Goal: Check status: Check status

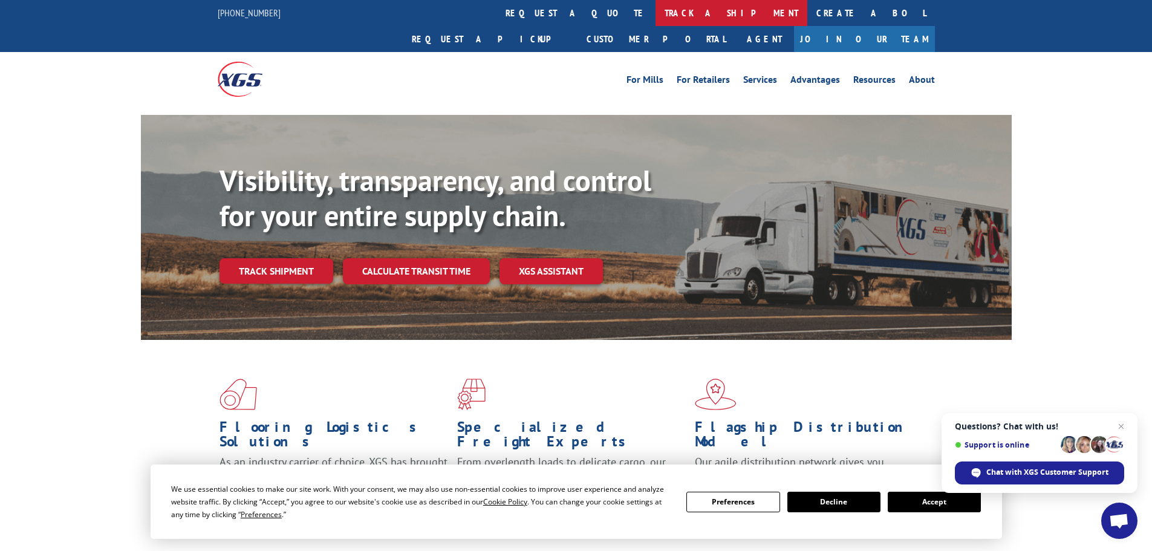
click at [655, 10] on link "track a shipment" at bounding box center [731, 13] width 152 height 26
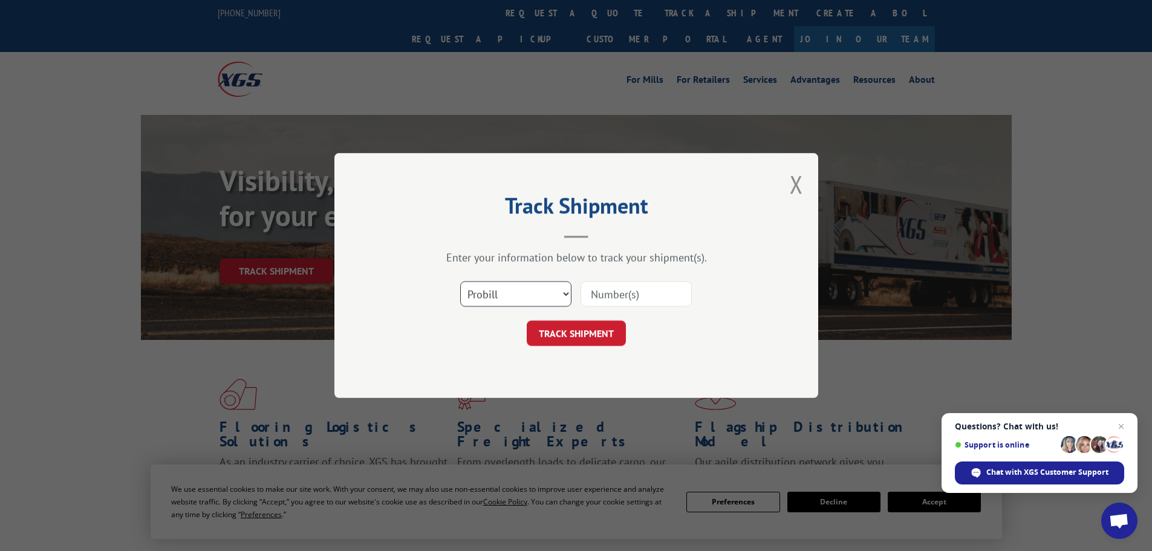
click at [530, 294] on select "Select category... Probill BOL PO" at bounding box center [515, 293] width 111 height 25
select select "bol"
click at [460, 281] on select "Select category... Probill BOL PO" at bounding box center [515, 293] width 111 height 25
click at [606, 291] on input at bounding box center [635, 293] width 111 height 25
paste input "475040"
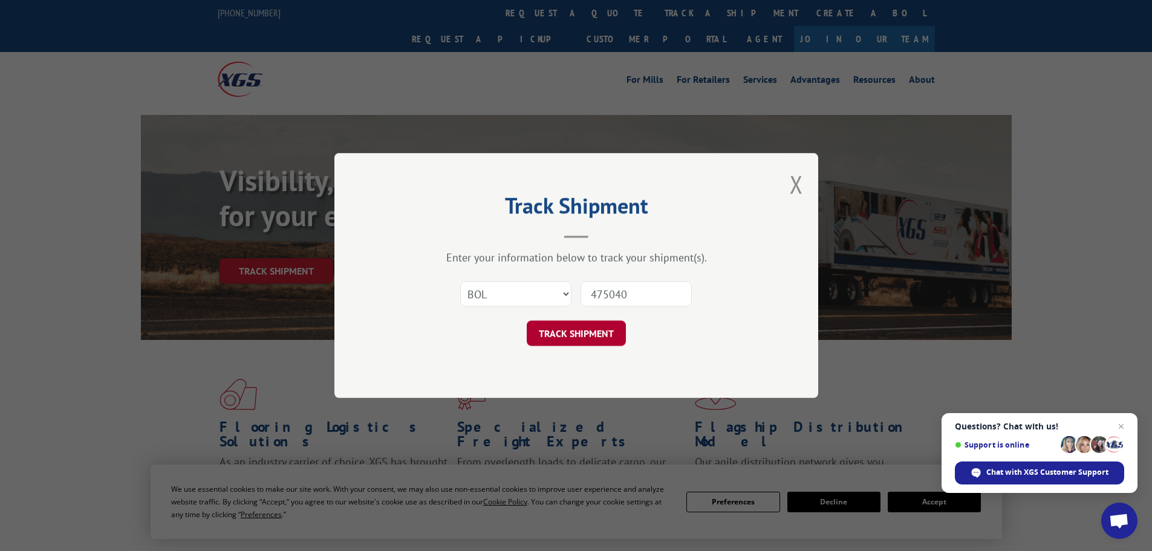
type input "475040"
click at [594, 328] on button "TRACK SHIPMENT" at bounding box center [576, 332] width 99 height 25
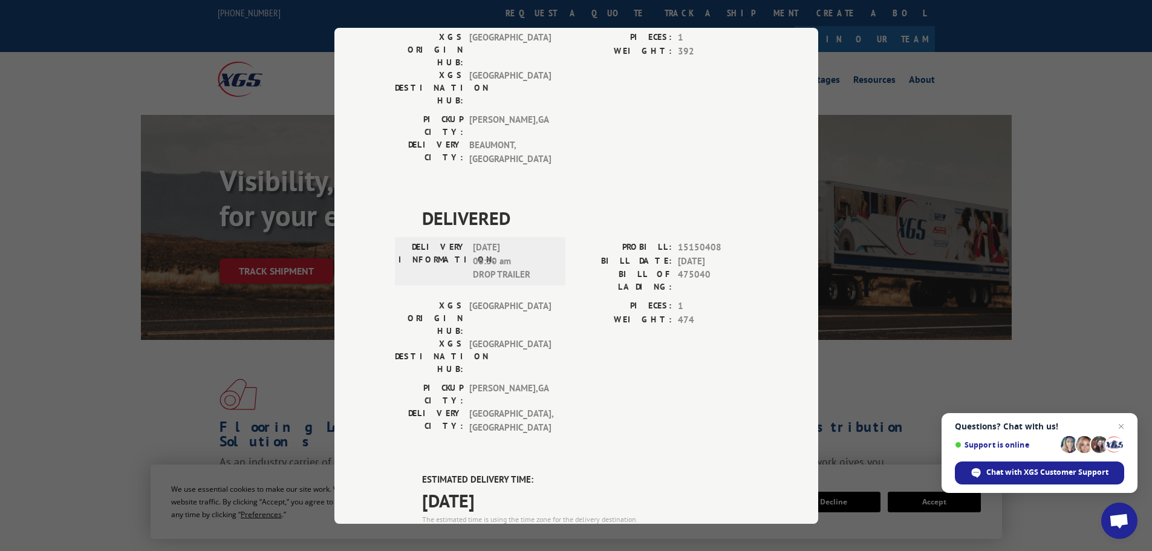
scroll to position [786, 0]
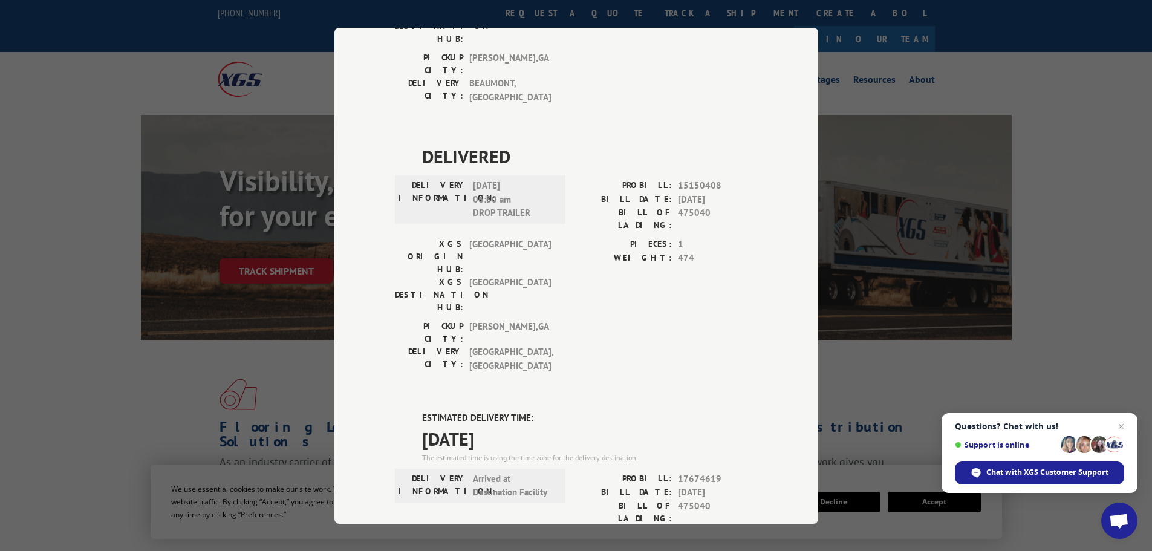
drag, startPoint x: 529, startPoint y: 161, endPoint x: 420, endPoint y: 156, distance: 108.9
click at [422, 424] on span "[DATE]" at bounding box center [590, 437] width 336 height 27
copy span "[DATE]"
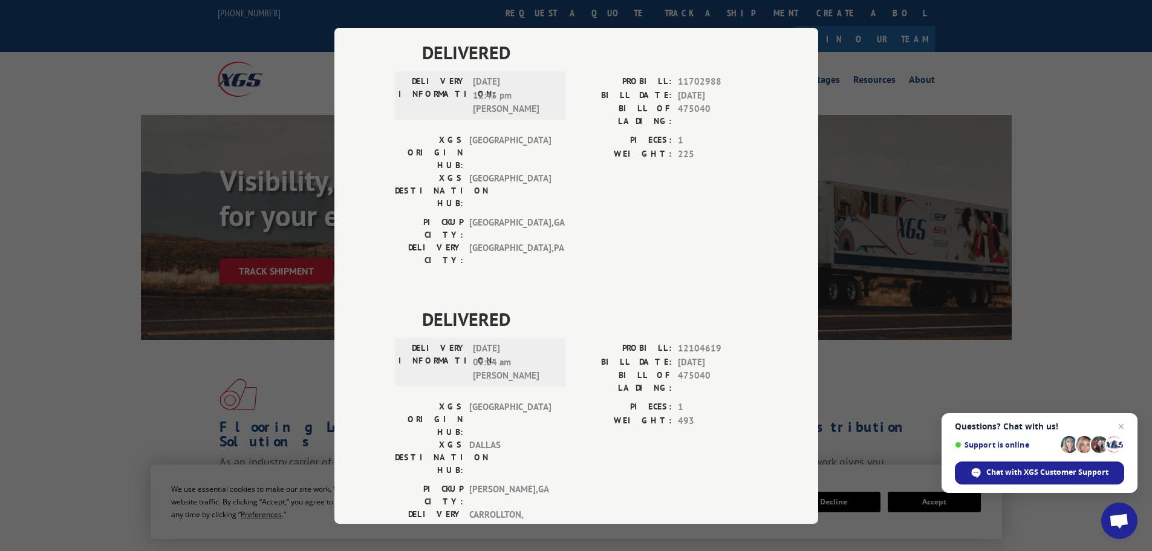
scroll to position [0, 0]
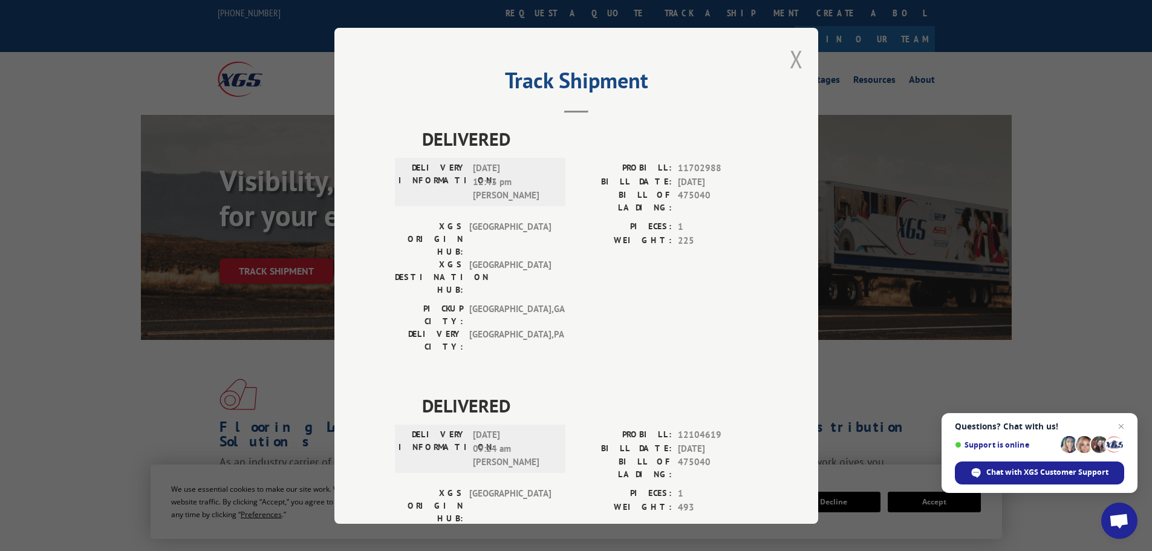
click at [790, 60] on button "Close modal" at bounding box center [796, 59] width 13 height 32
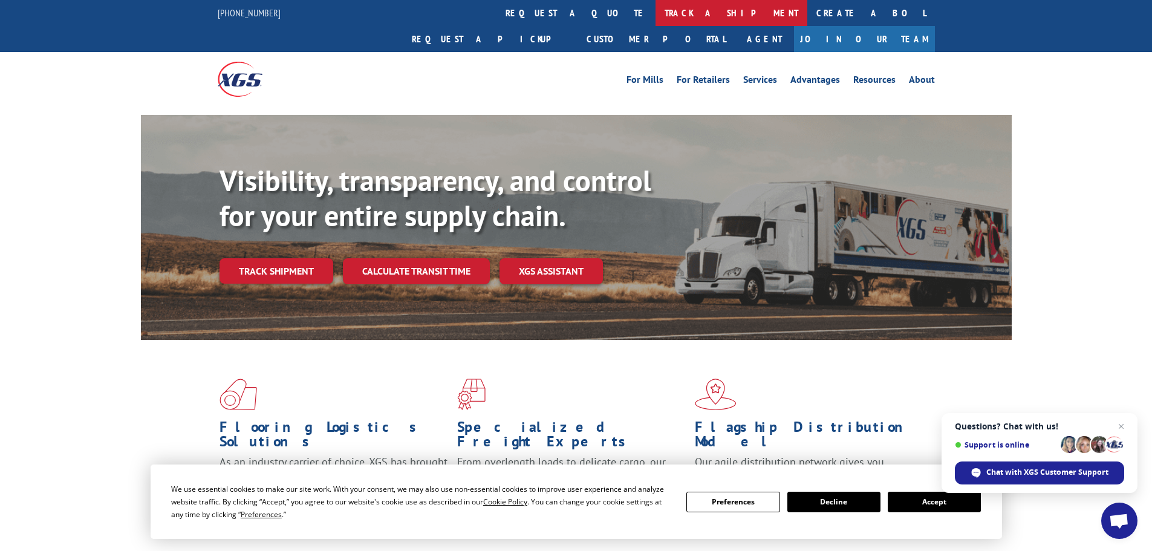
click at [655, 20] on link "track a shipment" at bounding box center [731, 13] width 152 height 26
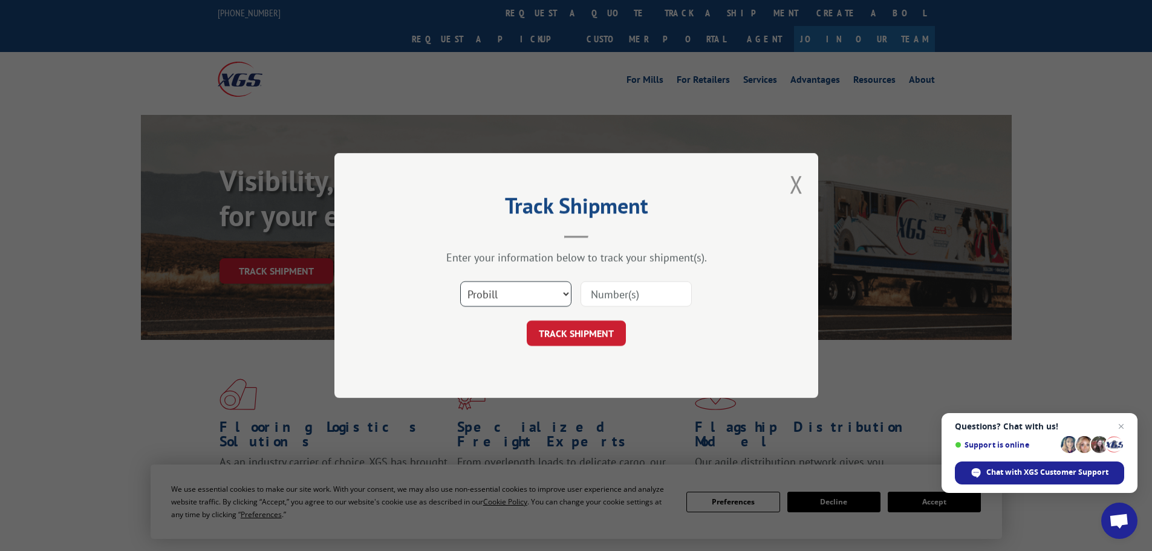
click at [537, 299] on select "Select category... Probill BOL PO" at bounding box center [515, 293] width 111 height 25
select select "bol"
click at [460, 281] on select "Select category... Probill BOL PO" at bounding box center [515, 293] width 111 height 25
click at [608, 296] on input at bounding box center [635, 293] width 111 height 25
paste input "476373"
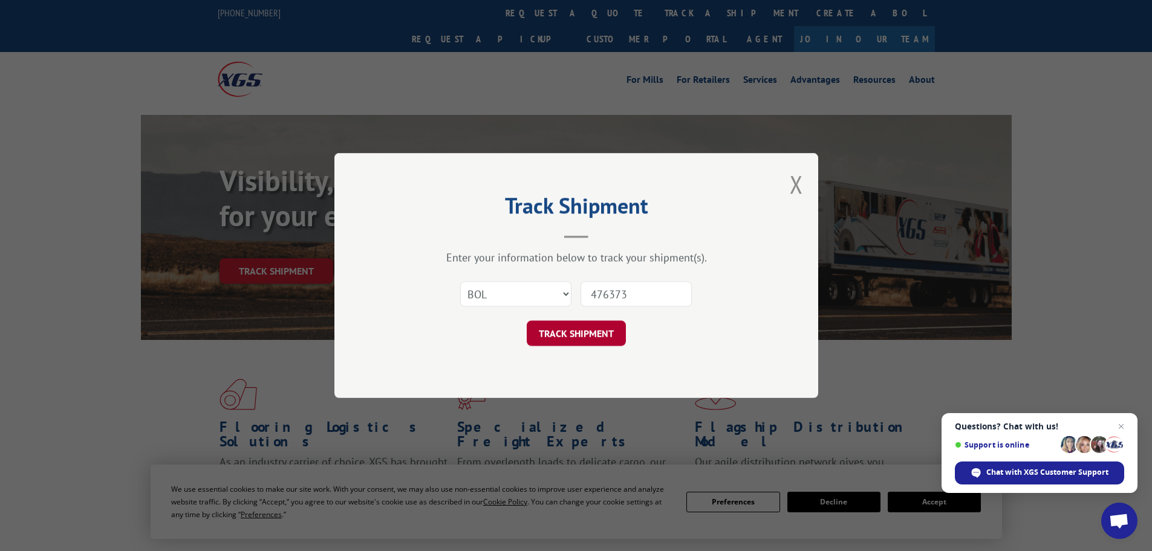
type input "476373"
click at [579, 333] on button "TRACK SHIPMENT" at bounding box center [576, 332] width 99 height 25
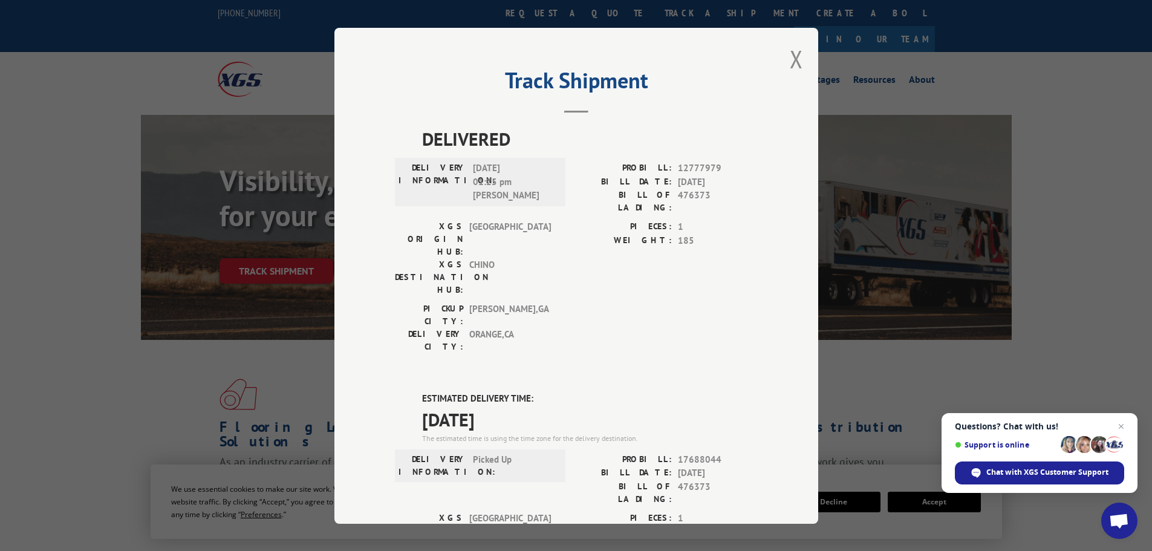
drag, startPoint x: 531, startPoint y: 347, endPoint x: 411, endPoint y: 349, distance: 120.3
copy span "[DATE]"
click at [795, 59] on button "Close modal" at bounding box center [796, 59] width 13 height 32
